Goal: Contribute content: Contribute content

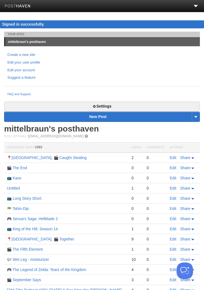
click at [118, 129] on h2 "mittelbraun's posthaven" at bounding box center [102, 128] width 196 height 8
click at [127, 120] on link "New Post" at bounding box center [102, 117] width 196 height 10
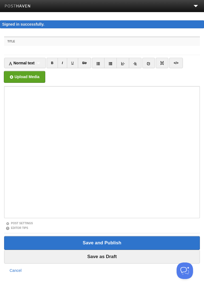
click at [106, 47] on input "Title" at bounding box center [102, 50] width 196 height 9
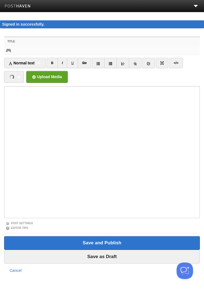
click at [87, 52] on input "🎮" at bounding box center [102, 50] width 196 height 9
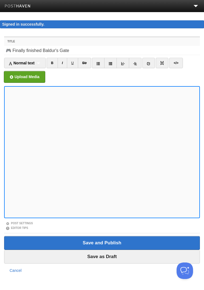
click at [127, 46] on label "Title" at bounding box center [102, 41] width 196 height 9
click at [127, 46] on input "🎮 Finally finished Baldur's Gate" at bounding box center [102, 50] width 196 height 9
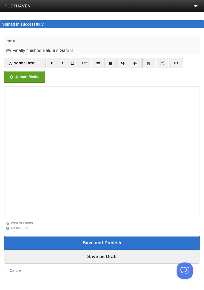
scroll to position [1, 0]
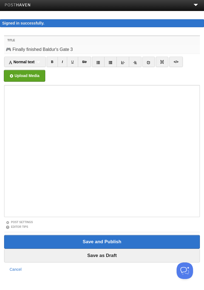
type input "🎮 Finally finished Baldur's Gate 3"
click at [29, 221] on link "Post Settings" at bounding box center [19, 221] width 27 height 3
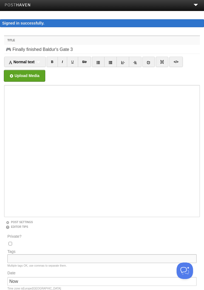
click at [47, 257] on input "Tags" at bounding box center [102, 258] width 190 height 9
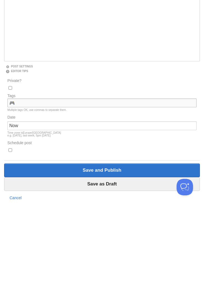
type input "🎮"
click at [118, 247] on input "Save and Publish" at bounding box center [102, 254] width 196 height 14
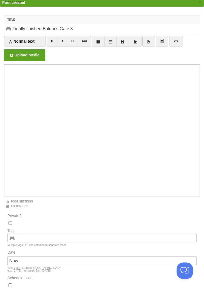
scroll to position [32, 0]
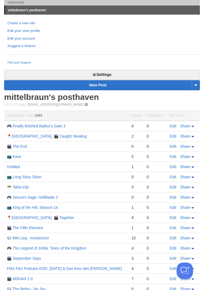
click at [52, 121] on td "🎮 Finally finished Baldur's Gate 3" at bounding box center [66, 126] width 125 height 10
click at [50, 125] on link "🎮 Finally finished Baldur's Gate 3" at bounding box center [36, 126] width 59 height 4
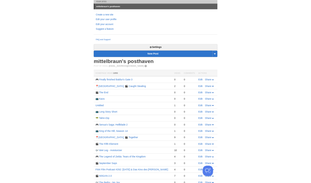
scroll to position [0, 0]
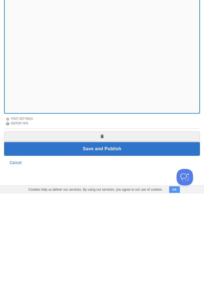
click at [125, 235] on input "Save and Publish" at bounding box center [102, 242] width 196 height 14
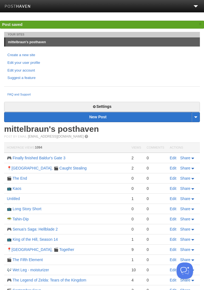
click at [86, 130] on link "mittelbraun's posthaven" at bounding box center [51, 128] width 95 height 9
